Goal: Task Accomplishment & Management: Use online tool/utility

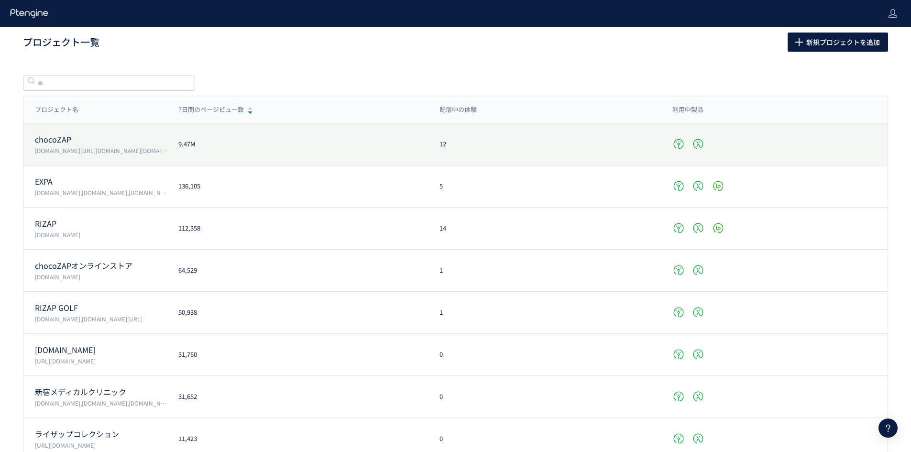
click at [60, 137] on p "chocoZAP" at bounding box center [101, 139] width 132 height 11
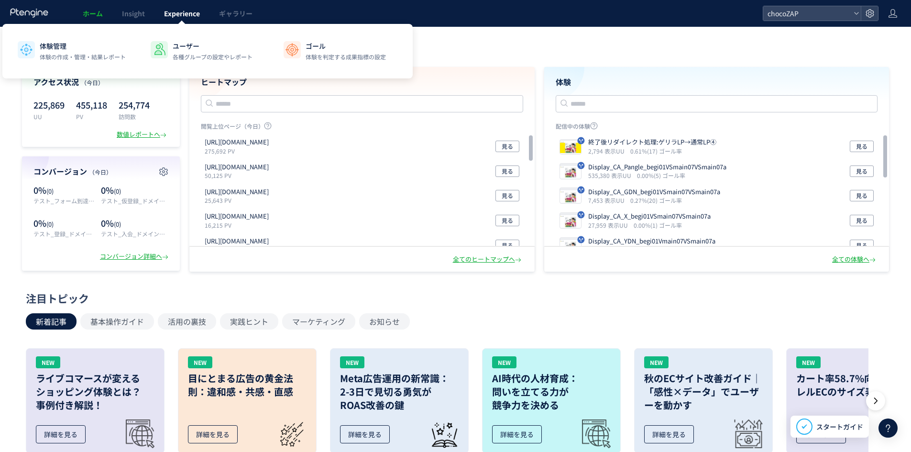
click at [209, 11] on link "Experience" at bounding box center [182, 13] width 55 height 27
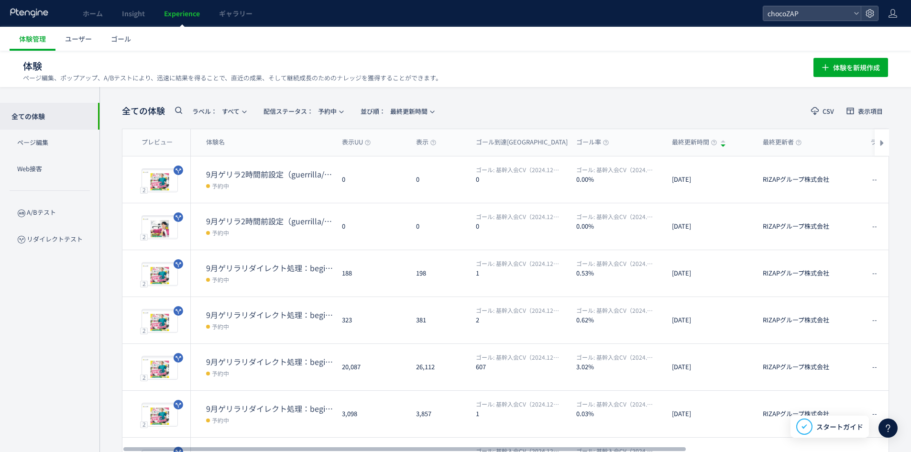
click at [326, 121] on div "全ての体験 ラベル： すべて 配信ステータス​： 予約中 並び順： 最終更新時間 CSV 表示項目 プレビュー 体験名 表示UU 表示 ゴール到達UU ゴール…" at bounding box center [505, 373] width 767 height 545
click at [329, 119] on div "全ての体験 ラベル： すべて 配信ステータス​： 予約中 並び順： 最終更新時間" at bounding box center [281, 111] width 318 height 20
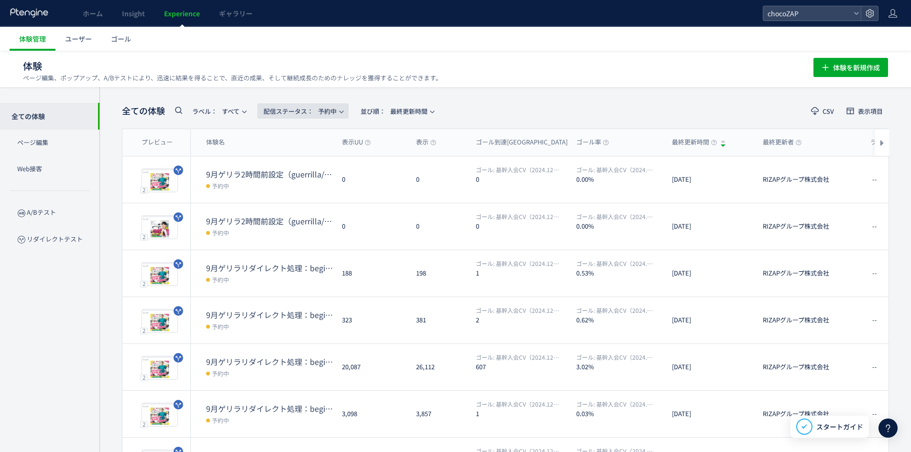
click at [334, 113] on span "配信ステータス​： 予約中" at bounding box center [300, 111] width 73 height 16
click at [314, 141] on li "すべて" at bounding box center [305, 137] width 39 height 17
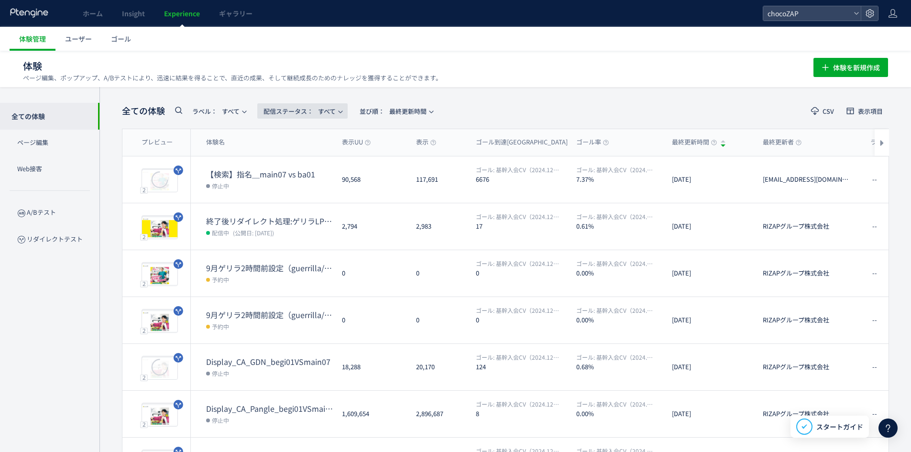
click at [330, 113] on span "配信ステータス​： すべて" at bounding box center [300, 111] width 72 height 16
click at [294, 156] on li "配信中" at bounding box center [305, 154] width 39 height 17
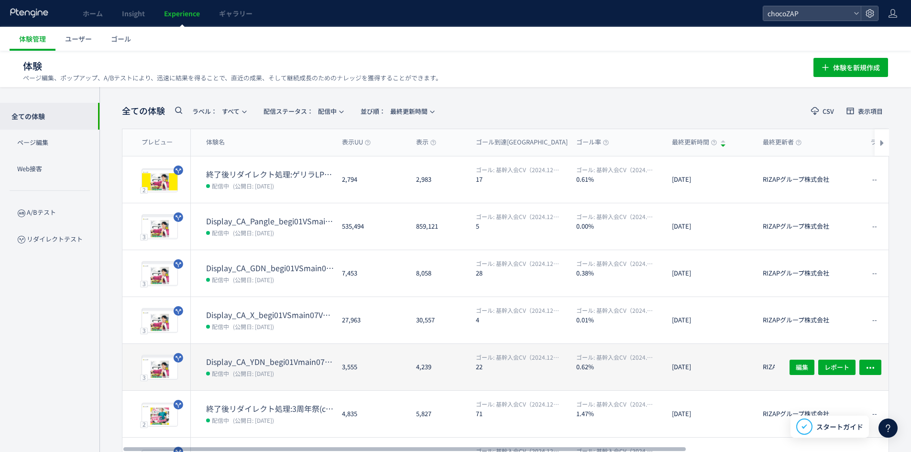
click at [287, 368] on dd "配信中 (公開日: [DATE])" at bounding box center [270, 373] width 128 height 12
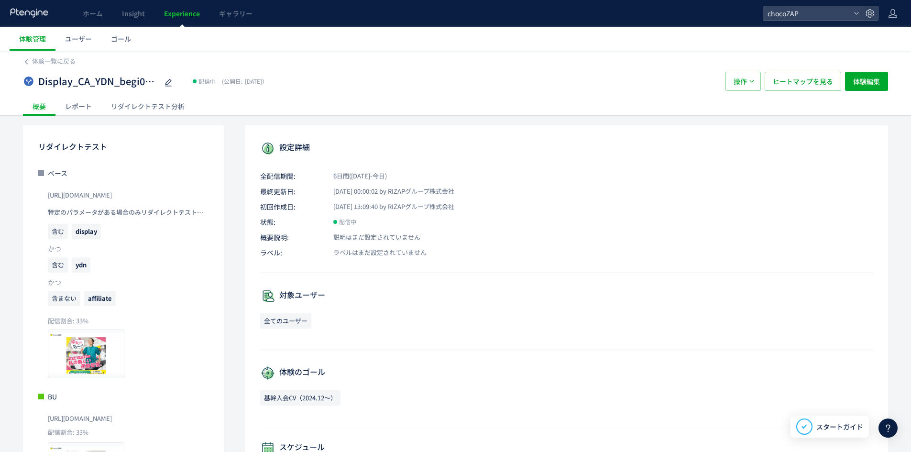
click at [146, 114] on div "リダイレクトテスト分析" at bounding box center [147, 106] width 93 height 19
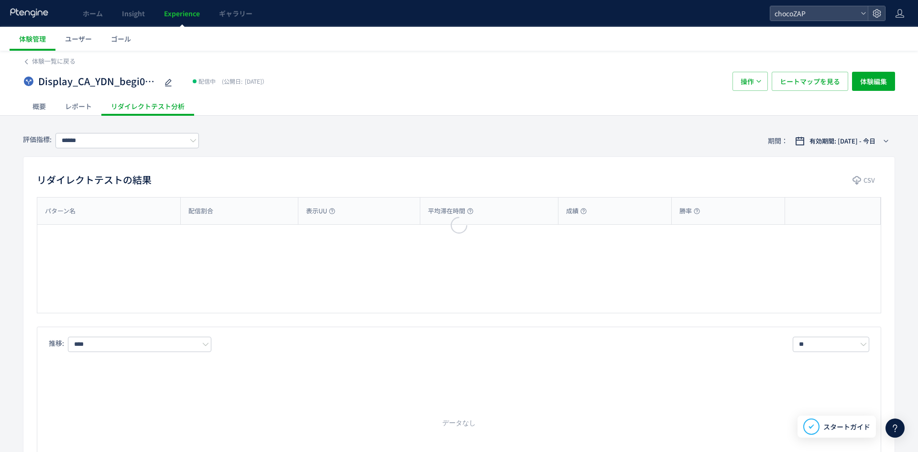
type input "**********"
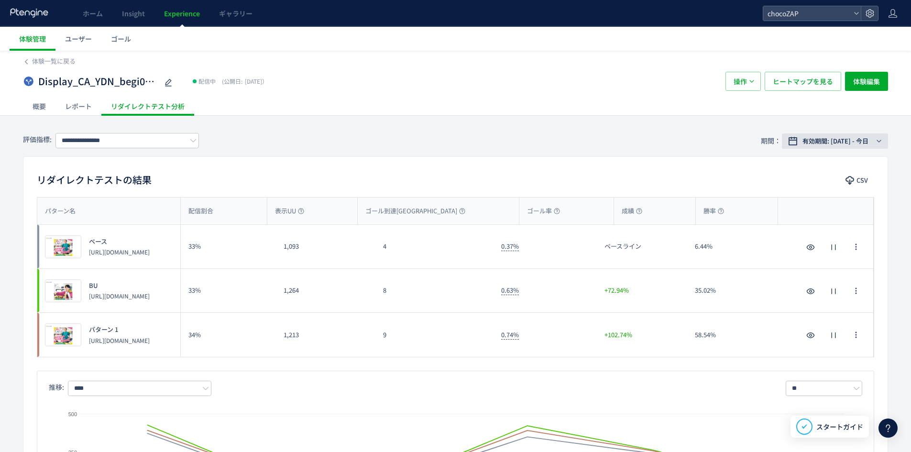
click at [838, 138] on span "有効期間: [DATE] - 今日" at bounding box center [836, 141] width 66 height 10
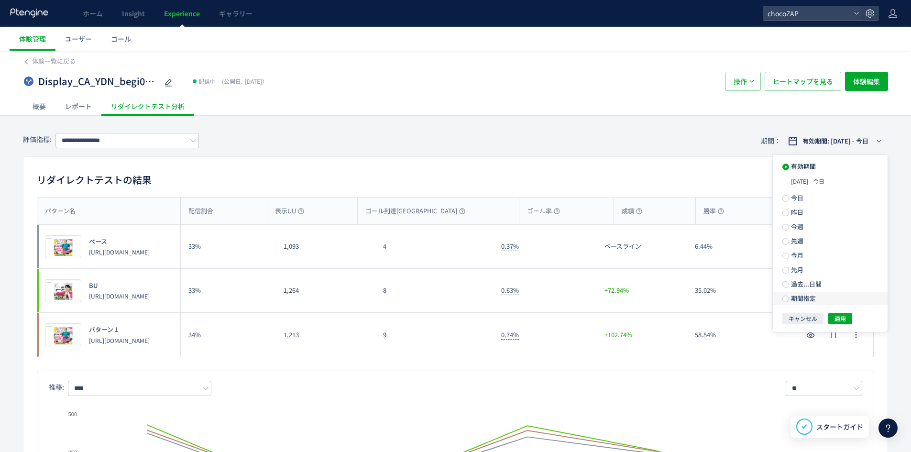
click at [803, 299] on span "期間指定" at bounding box center [802, 298] width 27 height 9
click at [820, 296] on input "**********" at bounding box center [814, 298] width 36 height 7
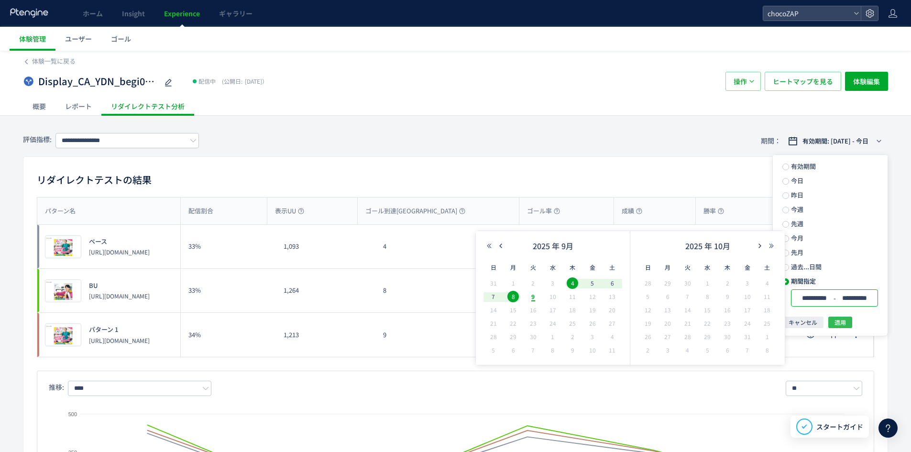
click at [844, 326] on span "適用" at bounding box center [840, 322] width 11 height 11
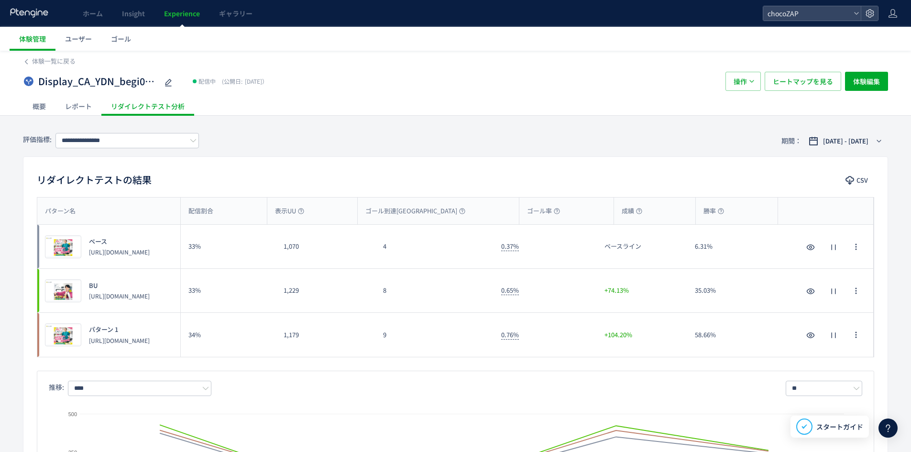
click at [868, 173] on div "CSV" at bounding box center [857, 181] width 33 height 17
click at [867, 179] on span "CSV" at bounding box center [862, 180] width 11 height 15
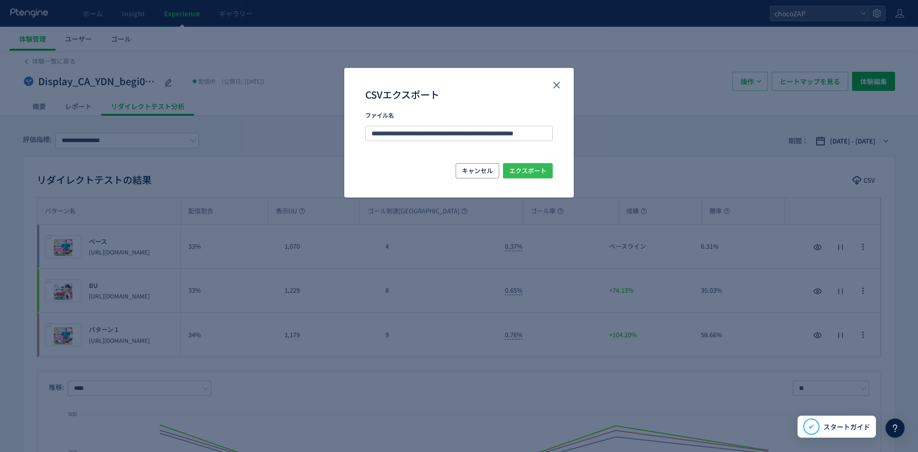
click at [534, 169] on span "エクスポート" at bounding box center [527, 170] width 37 height 15
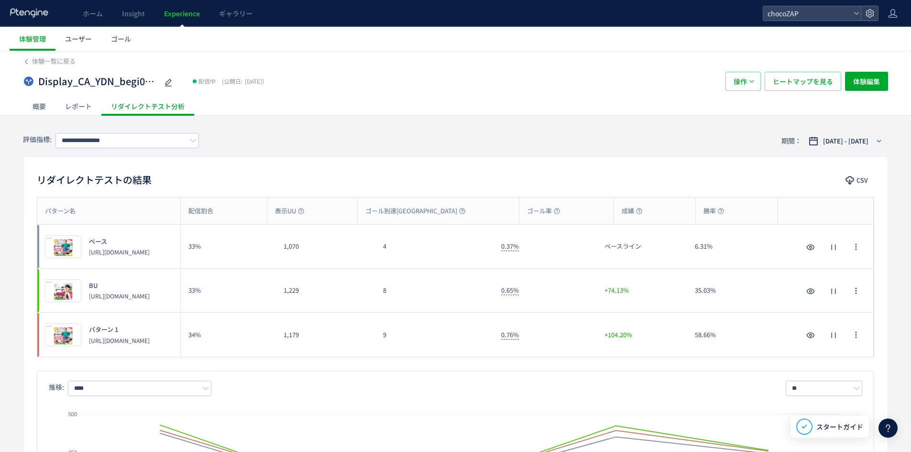
click at [44, 66] on div "Display_CA_YDN_begi01Vmain07VSmain07a 配信中 (公開日: [DATE]） 操作 ヒートマップを見る 体験編集" at bounding box center [455, 81] width 865 height 31
click at [44, 66] on div "体験一覧に戻る Display_CA_YDN_begi01Vmain07VSmain07a 配信中 (公開日: [DATE]） 操作 ヒートマップを見る 体験…" at bounding box center [455, 83] width 865 height 65
click at [24, 61] on icon at bounding box center [26, 61] width 7 height 7
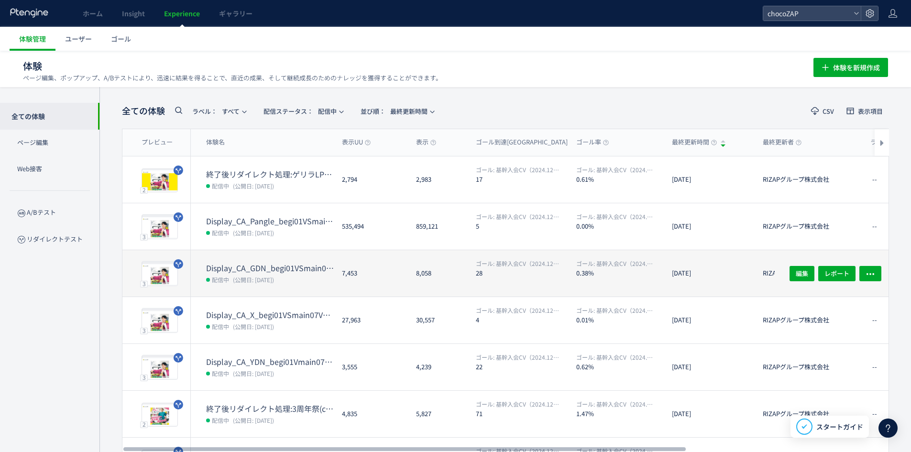
click at [276, 271] on dt "Display_CA_GDN_begi01VSmain07VSmain07a" at bounding box center [270, 268] width 128 height 11
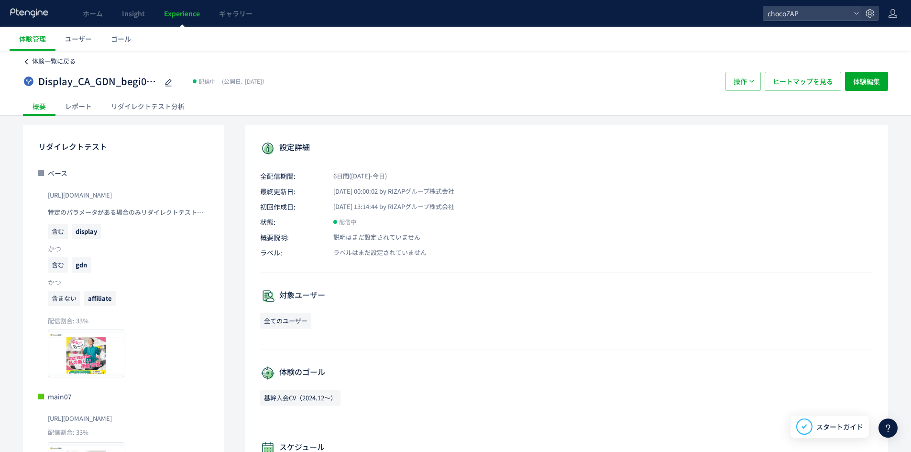
click at [48, 58] on span "体験一覧に戻る" at bounding box center [54, 60] width 44 height 9
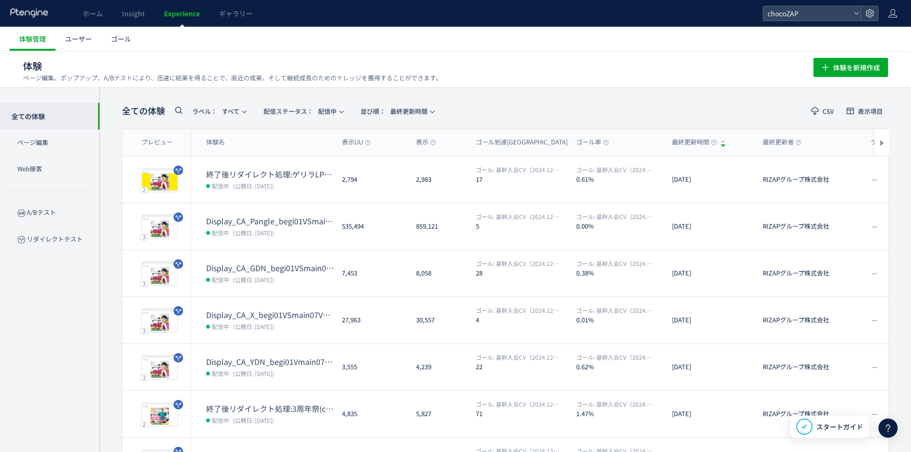
click at [274, 328] on span "(公開日: [DATE])" at bounding box center [253, 326] width 41 height 8
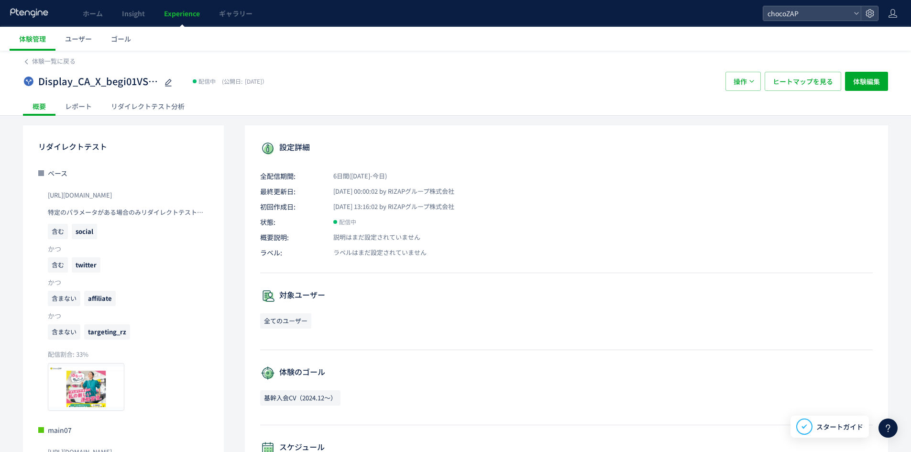
click at [150, 115] on div "体験一覧に戻る Display_CA_X_begi01VSmain07VSmain07a 配信中 (公開日: [DATE]） 操作 ヒートマップを見る 体験編…" at bounding box center [455, 342] width 911 height 583
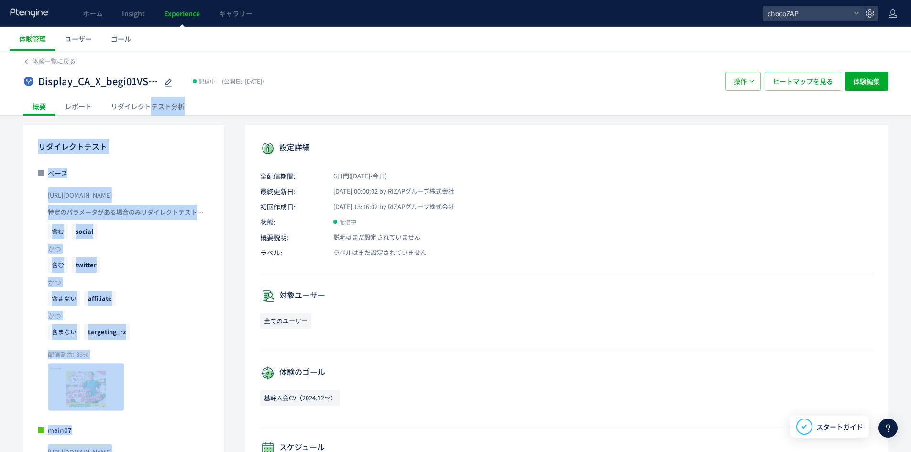
click at [154, 110] on div "リダイレクトテスト分析" at bounding box center [147, 106] width 93 height 19
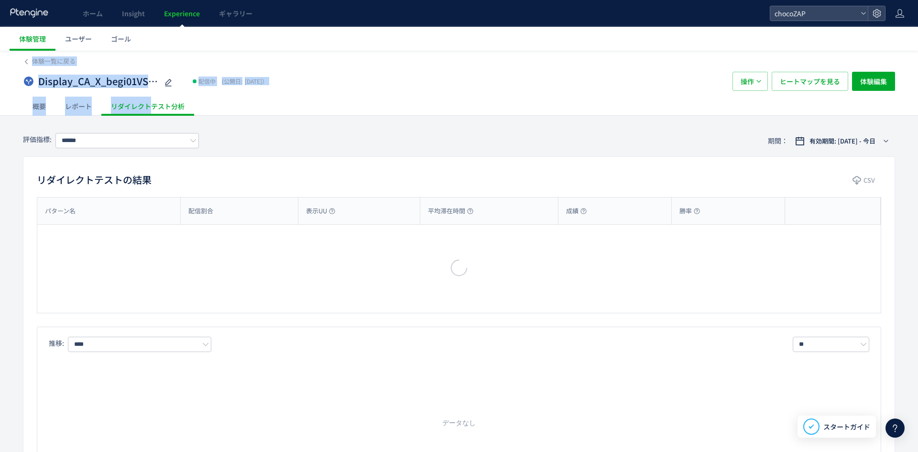
type input "**********"
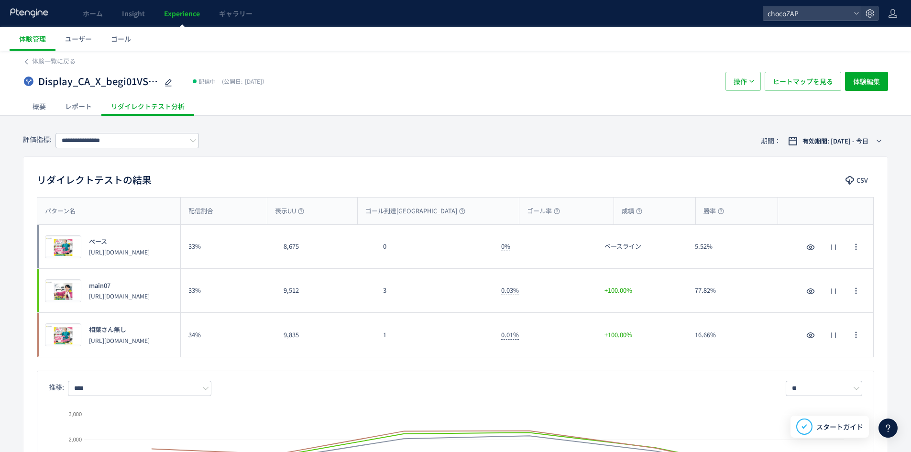
drag, startPoint x: 784, startPoint y: 133, endPoint x: 789, endPoint y: 133, distance: 5.3
click at [786, 133] on div "**********" at bounding box center [455, 140] width 865 height 31
click at [806, 137] on span "有効期間: [DATE] - 今日" at bounding box center [836, 141] width 66 height 10
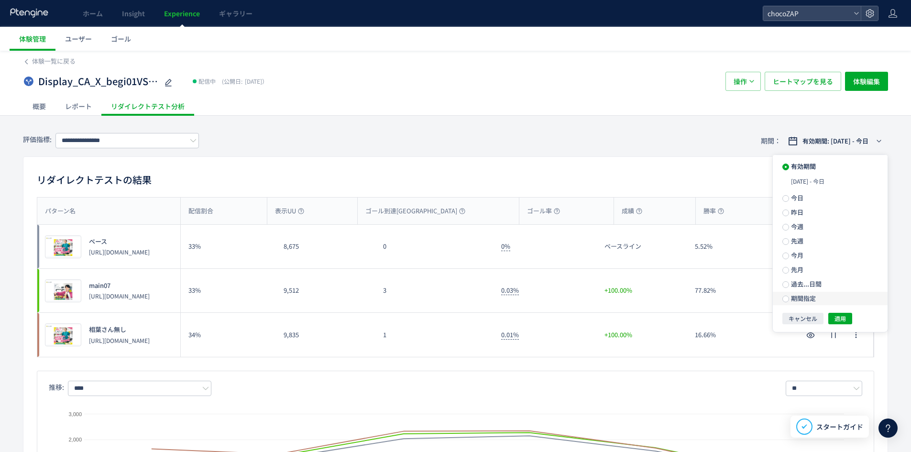
click at [794, 303] on label "期間指定" at bounding box center [830, 298] width 115 height 13
click at [837, 317] on span "適用" at bounding box center [840, 322] width 11 height 11
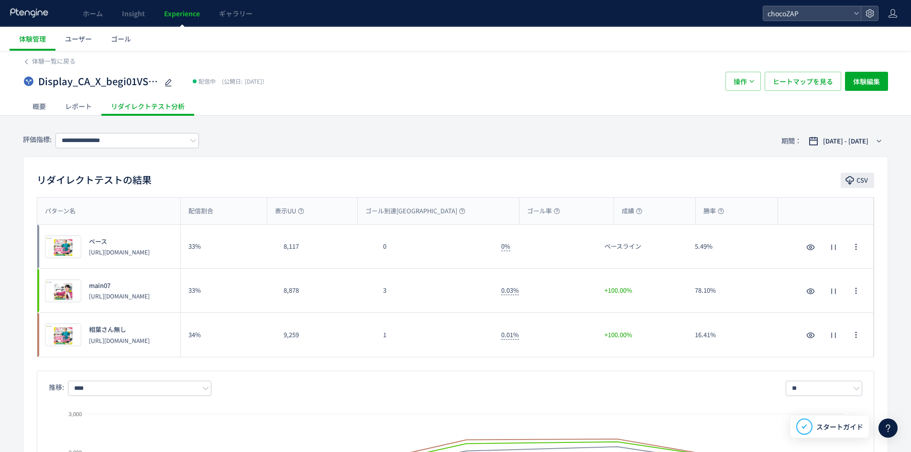
click at [864, 188] on div "CSV" at bounding box center [857, 181] width 33 height 17
click at [867, 178] on span "CSV" at bounding box center [862, 180] width 11 height 15
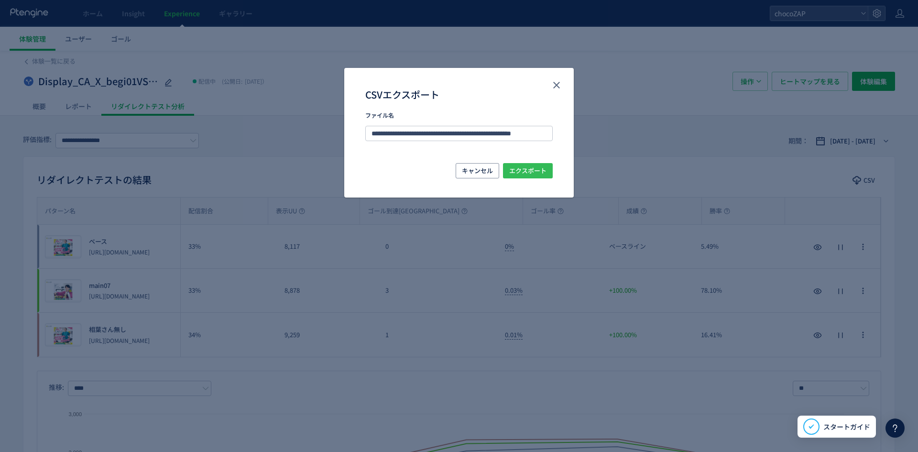
click at [532, 172] on span "エクスポート" at bounding box center [527, 170] width 37 height 15
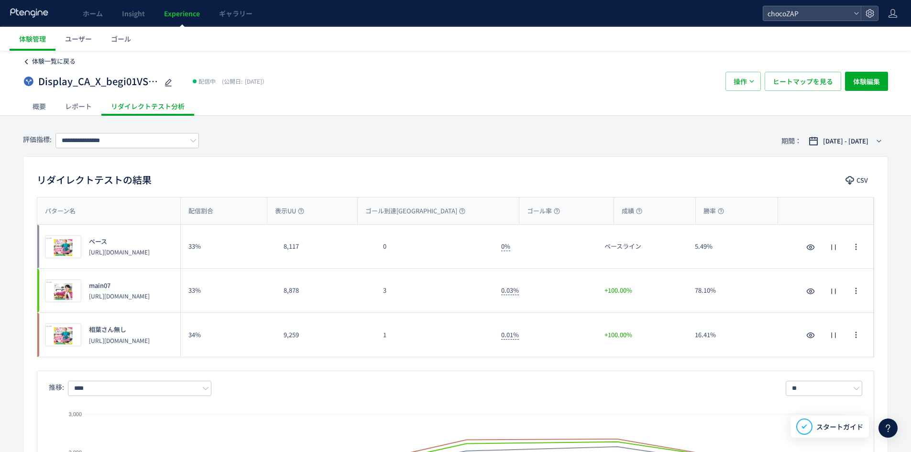
click at [38, 61] on span "体験一覧に戻る" at bounding box center [54, 60] width 44 height 9
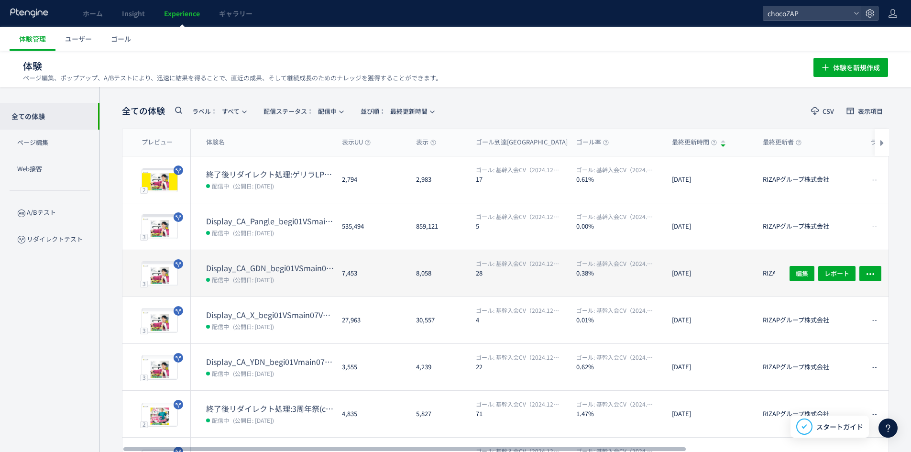
click at [264, 265] on dt "Display_CA_GDN_begi01VSmain07VSmain07a" at bounding box center [270, 268] width 128 height 11
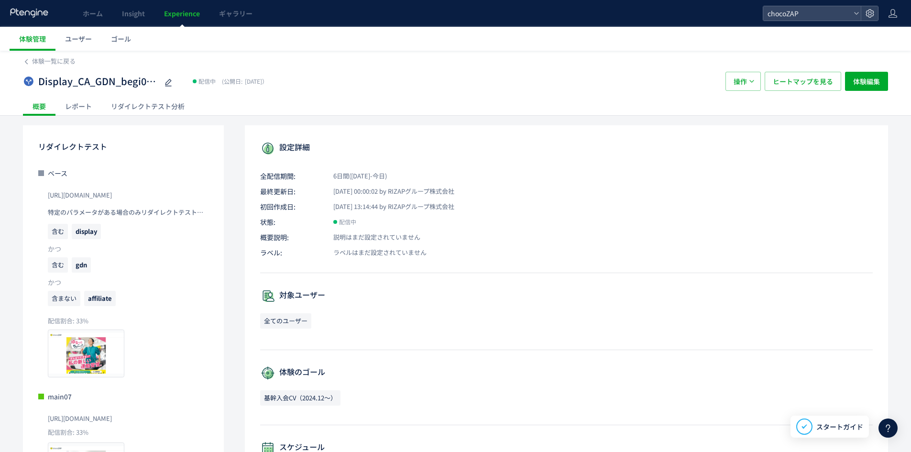
click at [143, 109] on div "リダイレクトテスト分析" at bounding box center [147, 106] width 93 height 19
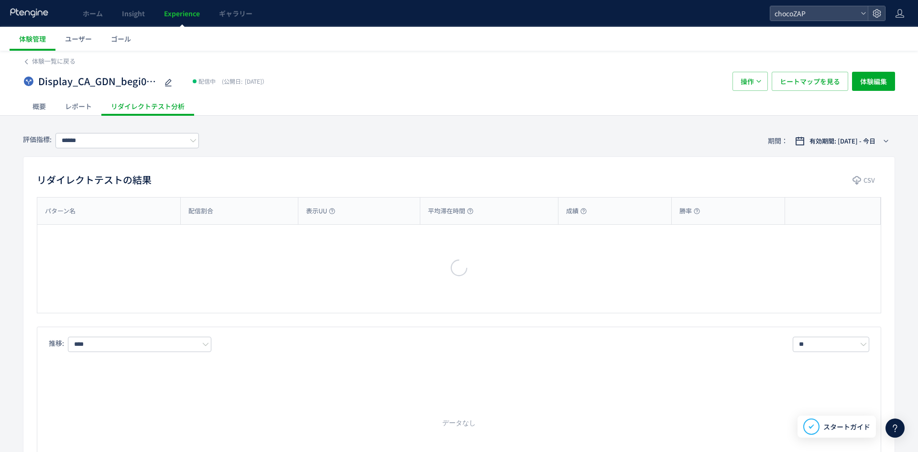
type input "**********"
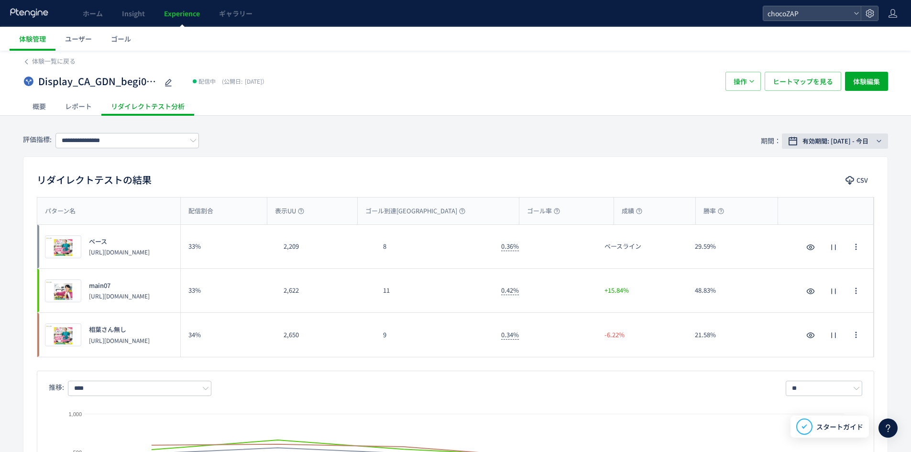
click at [847, 135] on button "有効期間: [DATE] - 今日" at bounding box center [835, 140] width 106 height 15
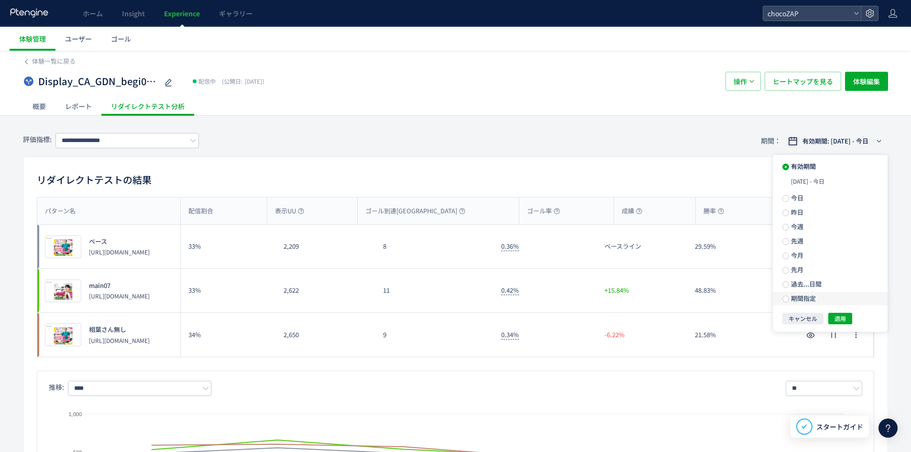
click at [814, 299] on span "期間指定" at bounding box center [802, 298] width 27 height 9
click at [847, 326] on button "適用" at bounding box center [841, 322] width 24 height 11
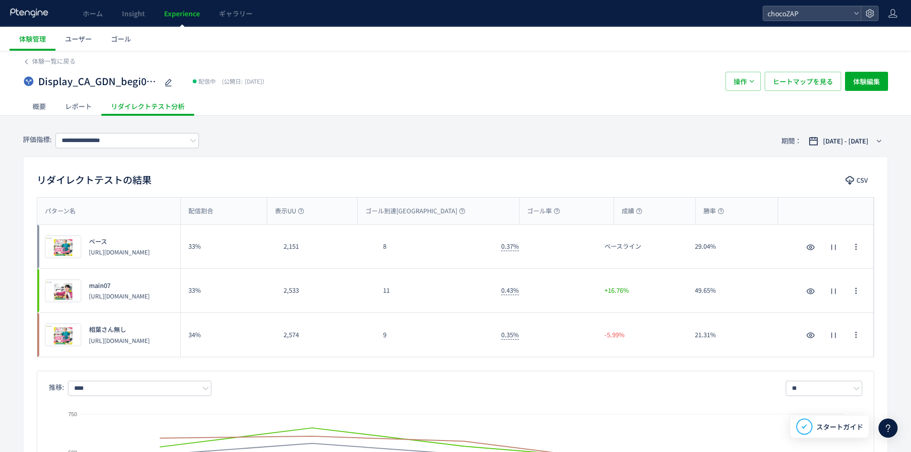
click at [852, 189] on div "リダイレクトテストの結果 CSV パターン名 配信割合 表示UU ゴール到達UU ゴール率 成績 勝率 パターン名 プレビュー ベース [URL][DOMAI…" at bounding box center [455, 347] width 865 height 382
click at [851, 187] on button "CSV" at bounding box center [857, 180] width 33 height 15
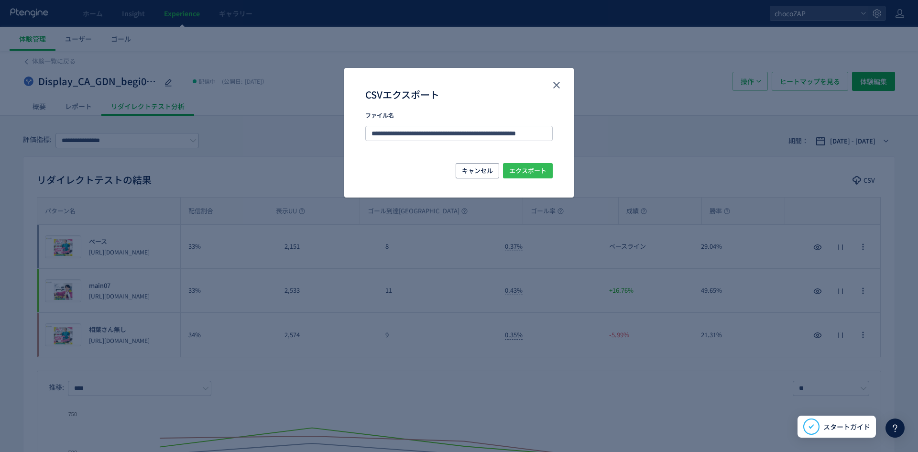
click at [528, 171] on span "エクスポート" at bounding box center [527, 170] width 37 height 15
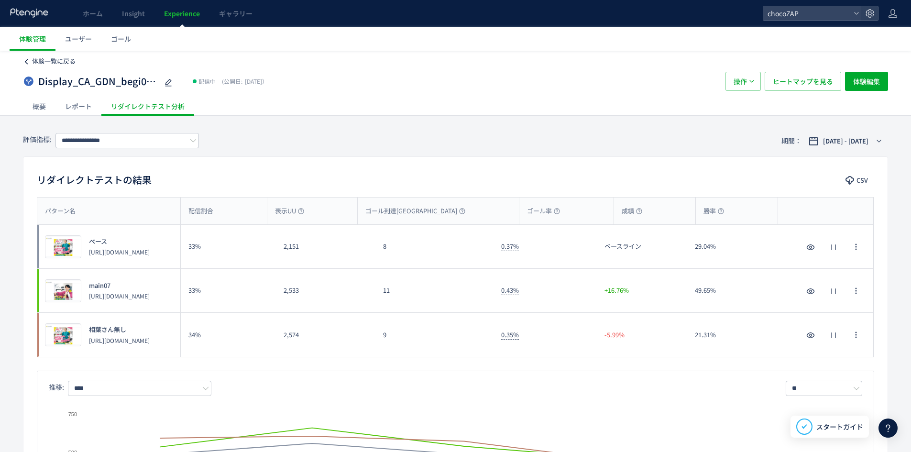
click at [53, 61] on span "体験一覧に戻る" at bounding box center [54, 60] width 44 height 9
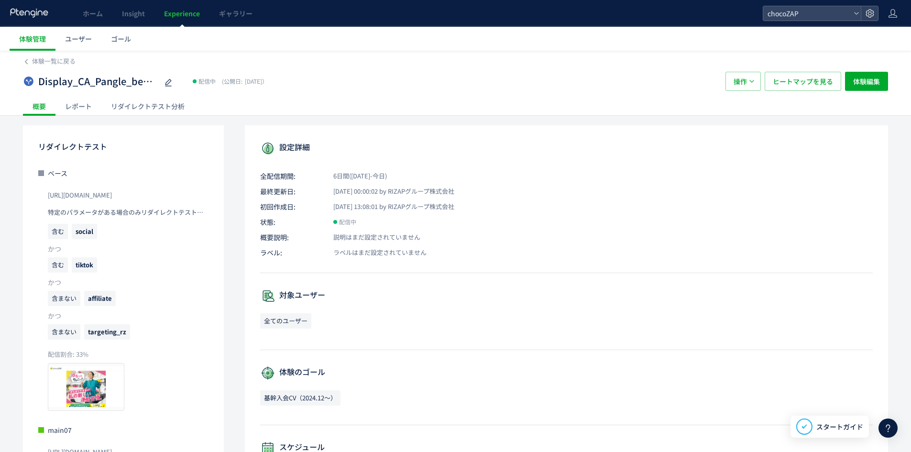
click at [141, 104] on div "リダイレクトテスト分析" at bounding box center [147, 106] width 93 height 19
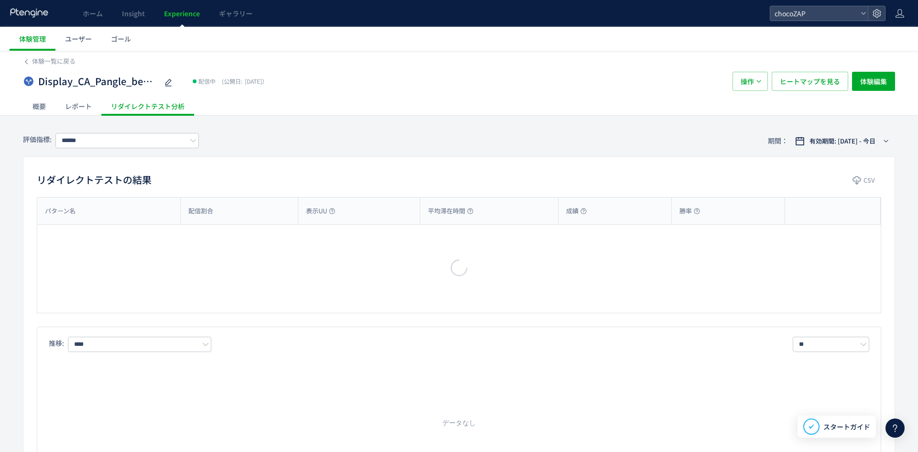
type input "**********"
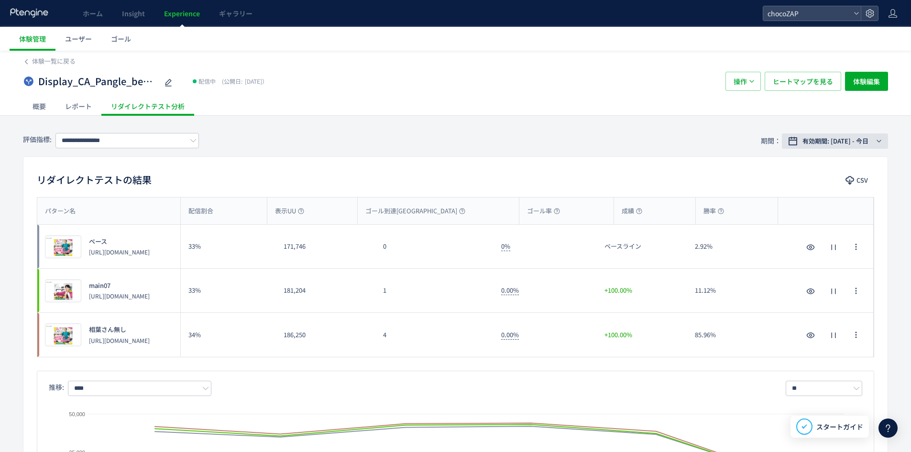
click at [846, 147] on button "有効期間: [DATE] - 今日" at bounding box center [835, 140] width 106 height 15
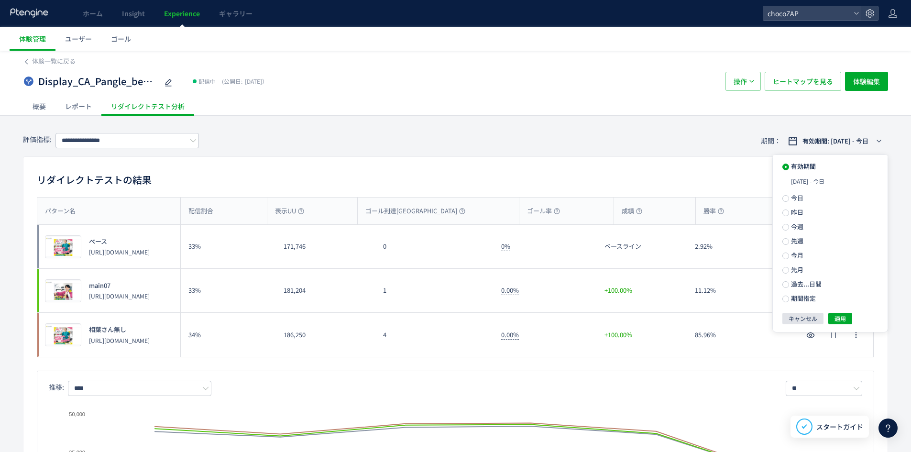
click at [809, 313] on button "キャンセル" at bounding box center [803, 318] width 41 height 11
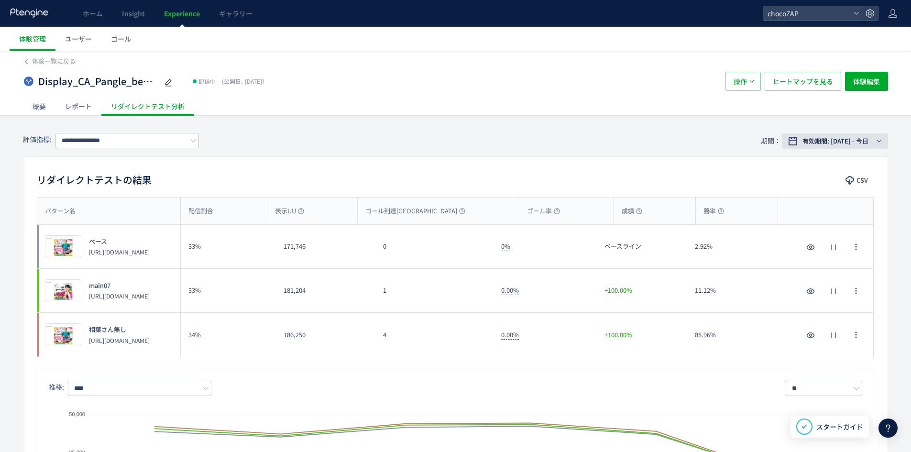
click at [838, 146] on button "有効期間: [DATE] - 今日" at bounding box center [835, 140] width 106 height 15
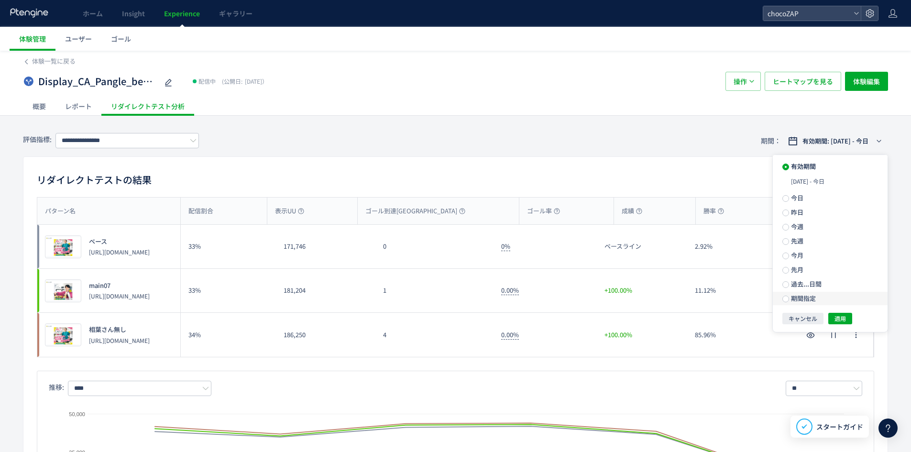
click at [806, 293] on label "期間指定" at bounding box center [830, 298] width 115 height 13
drag, startPoint x: 841, startPoint y: 312, endPoint x: 840, endPoint y: 320, distance: 8.6
click at [841, 312] on ul "**********" at bounding box center [830, 235] width 115 height 160
click at [840, 321] on span "適用" at bounding box center [840, 322] width 11 height 11
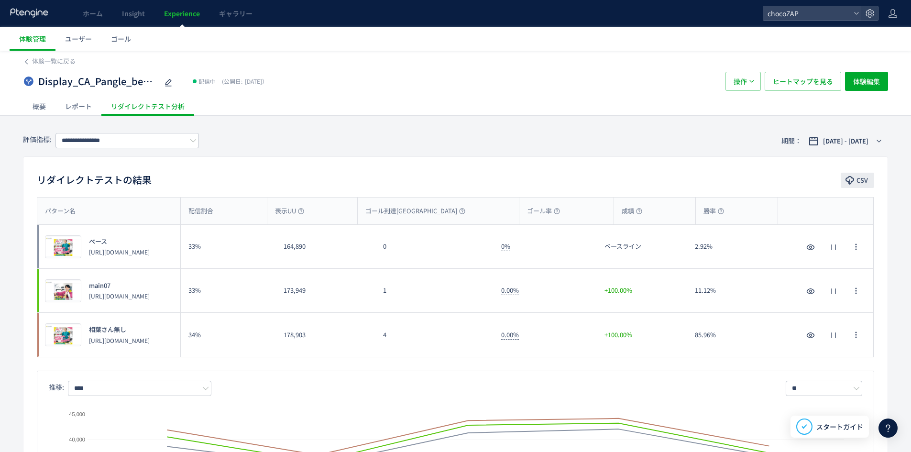
click at [861, 181] on span "CSV" at bounding box center [862, 180] width 11 height 15
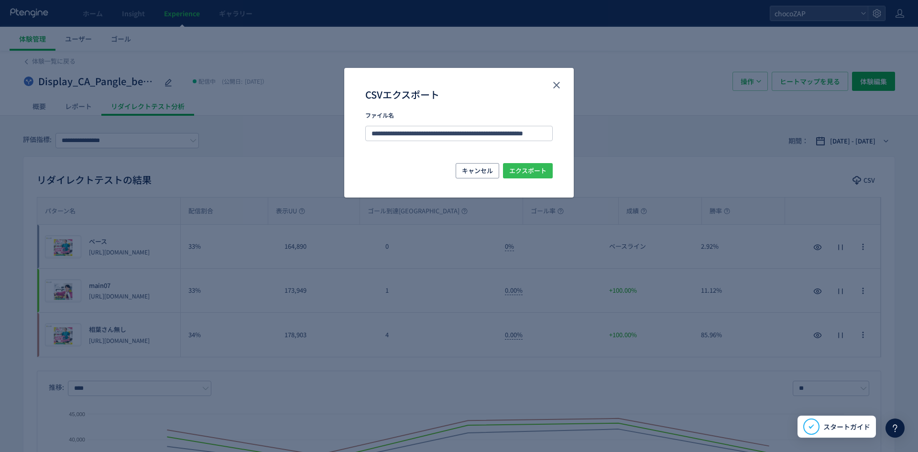
click at [552, 166] on button "エクスポート" at bounding box center [528, 170] width 50 height 15
